Goal: Task Accomplishment & Management: Manage account settings

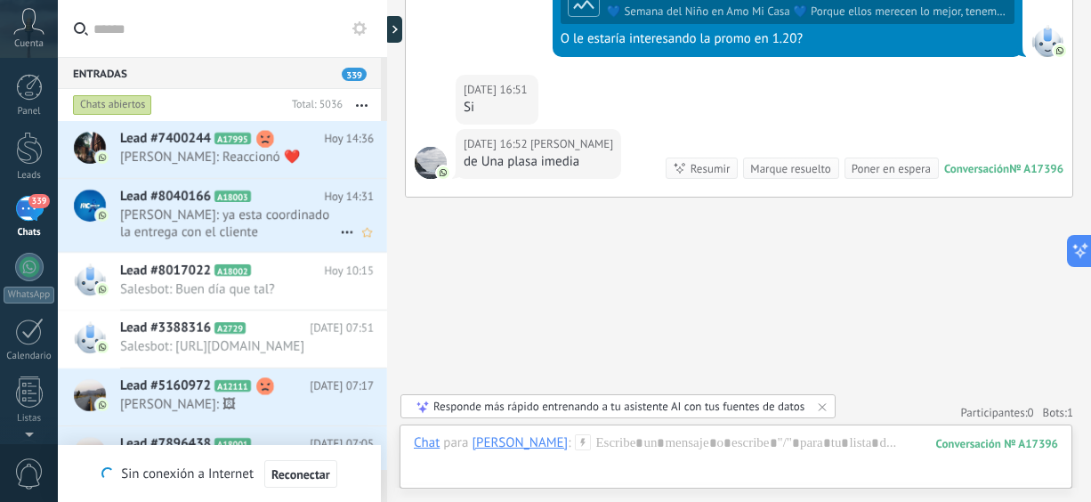
click at [255, 223] on span "[PERSON_NAME]: ya esta coordinado la entrega con el cliente" at bounding box center [230, 224] width 220 height 34
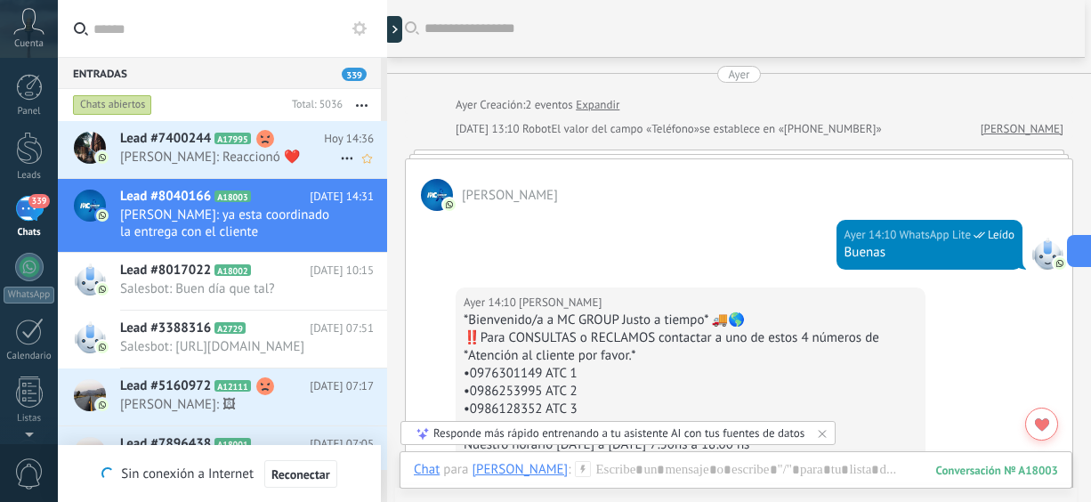
click at [282, 156] on span "[PERSON_NAME]: Reaccionó ❤️" at bounding box center [230, 157] width 220 height 17
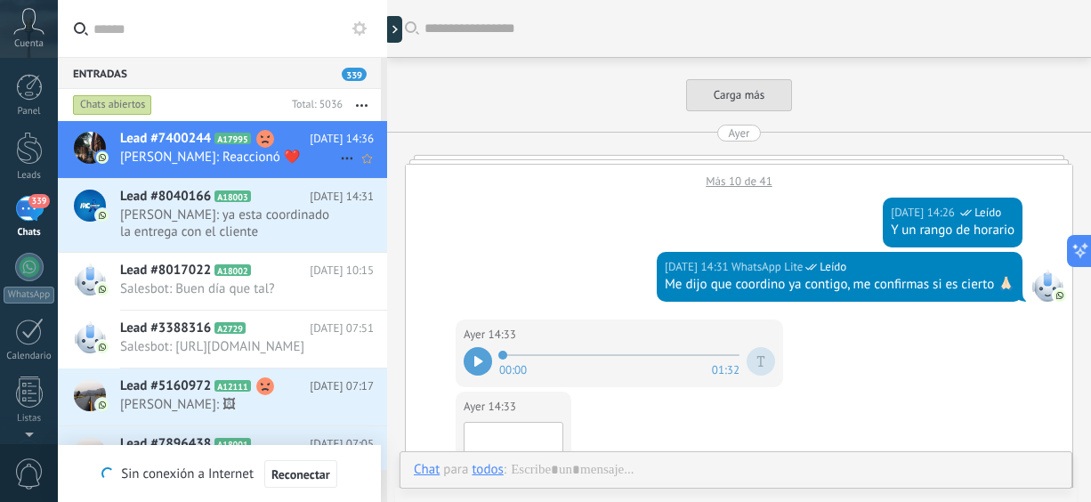
scroll to position [787, 0]
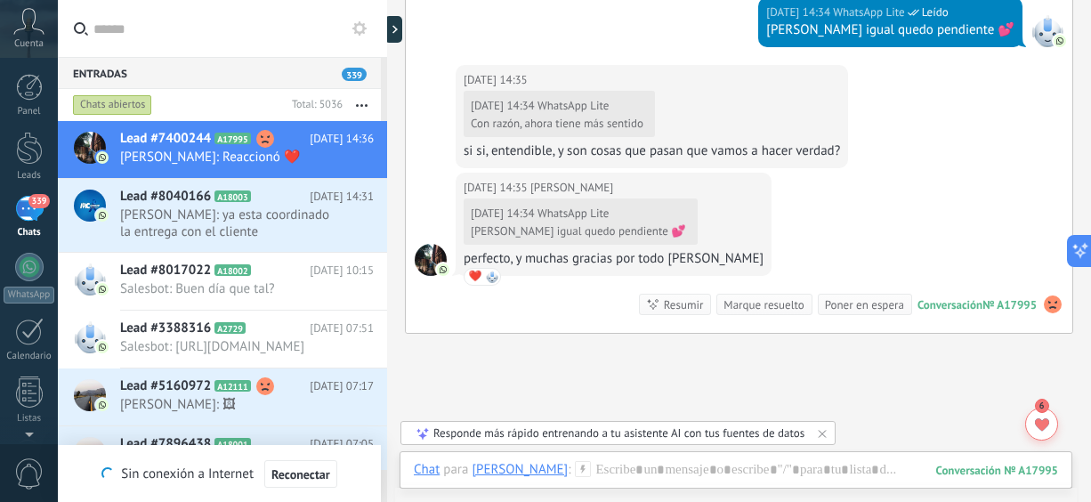
drag, startPoint x: 1090, startPoint y: 403, endPoint x: 1090, endPoint y: 341, distance: 62.3
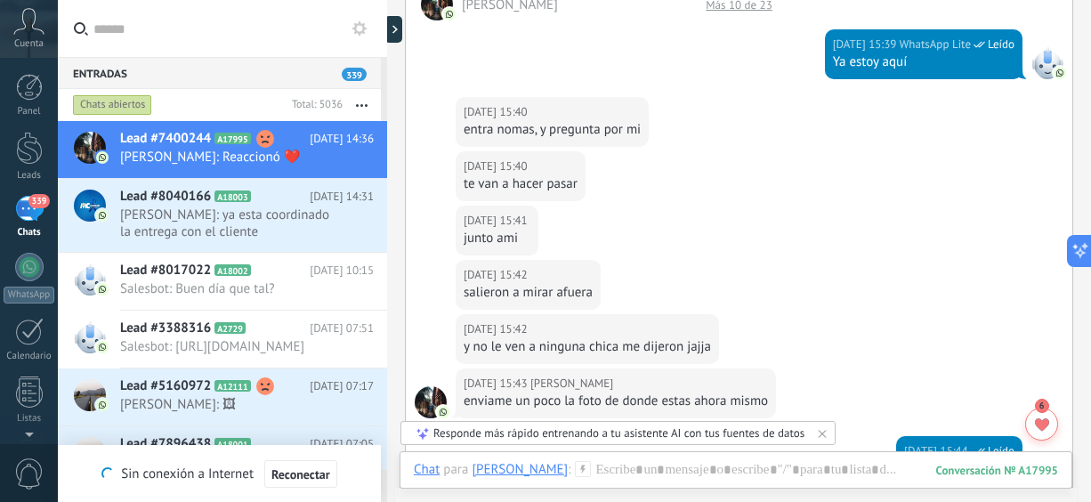
scroll to position [439, 0]
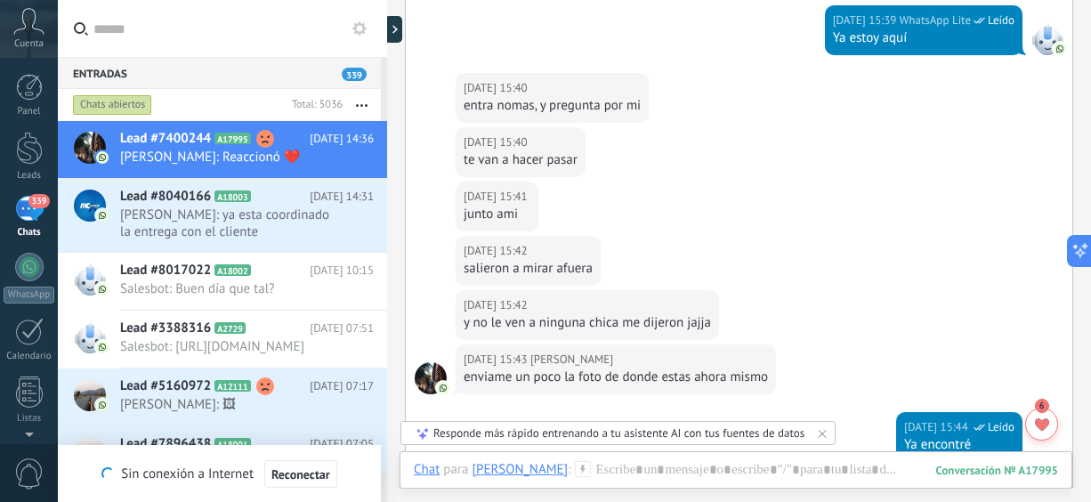
drag, startPoint x: 1090, startPoint y: 93, endPoint x: 1091, endPoint y: 122, distance: 29.4
click at [1090, 122] on html ".abccls-1,.abccls-2{fill-rule:evenodd}.abccls-2{fill:#fff} .abfcls-1{fill:none}…" at bounding box center [545, 251] width 1091 height 502
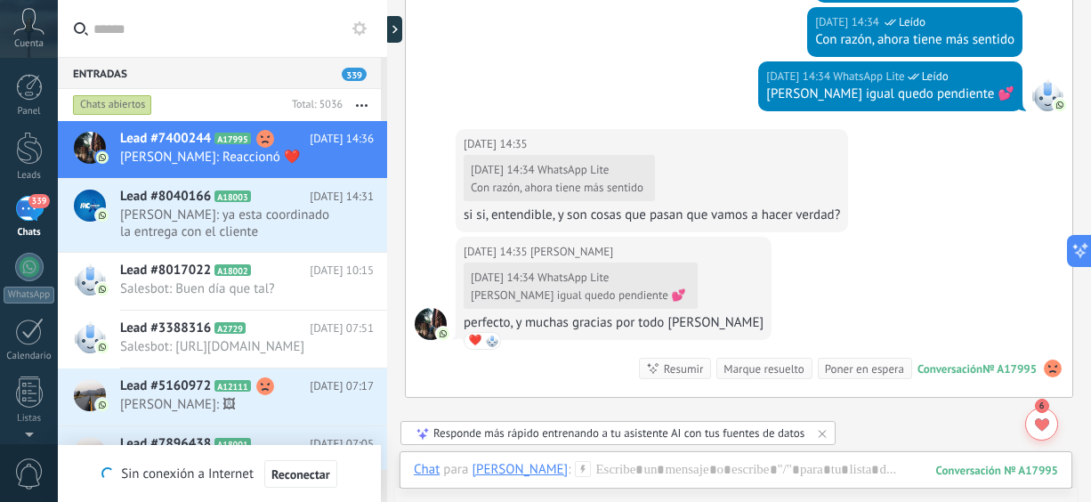
scroll to position [3491, 0]
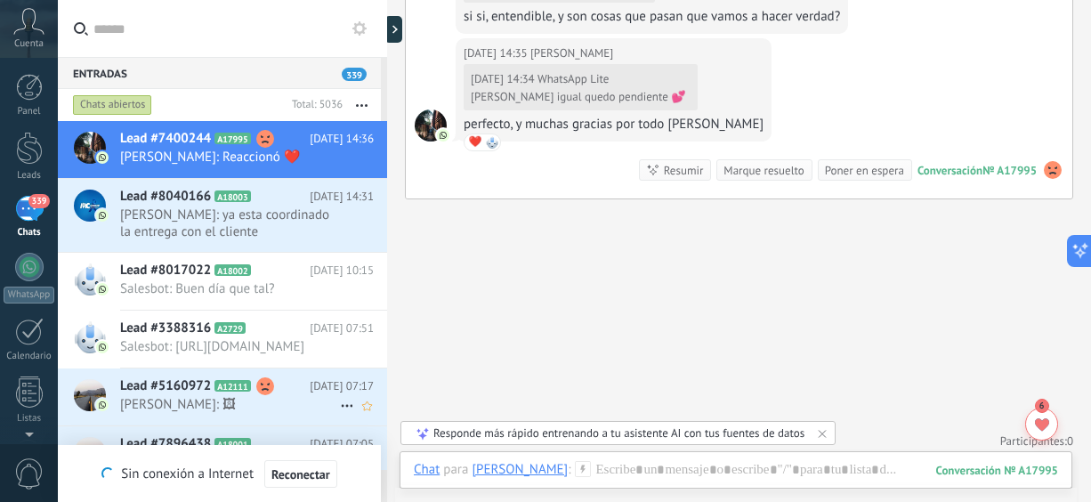
click at [206, 413] on span "[PERSON_NAME]: 🖼" at bounding box center [230, 404] width 220 height 17
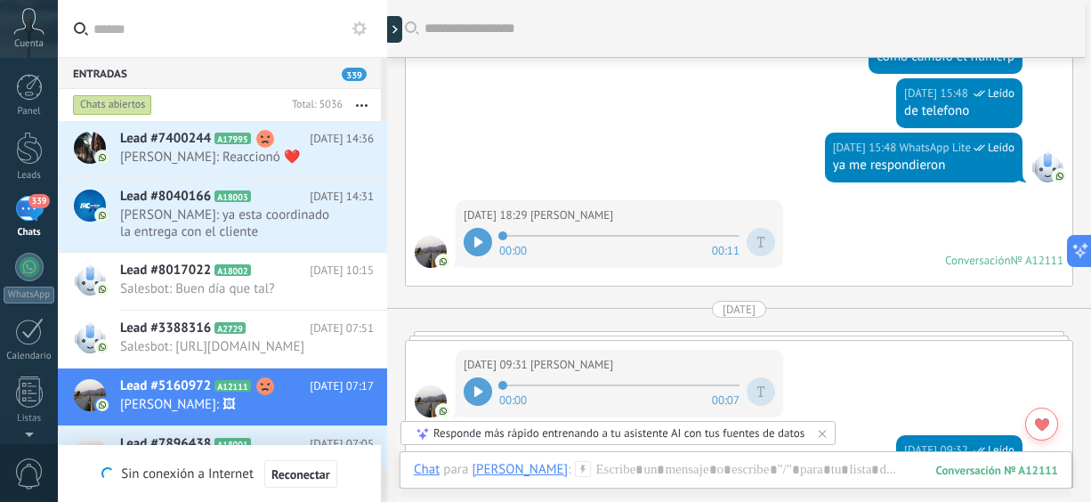
scroll to position [2401, 0]
